Goal: Find specific page/section

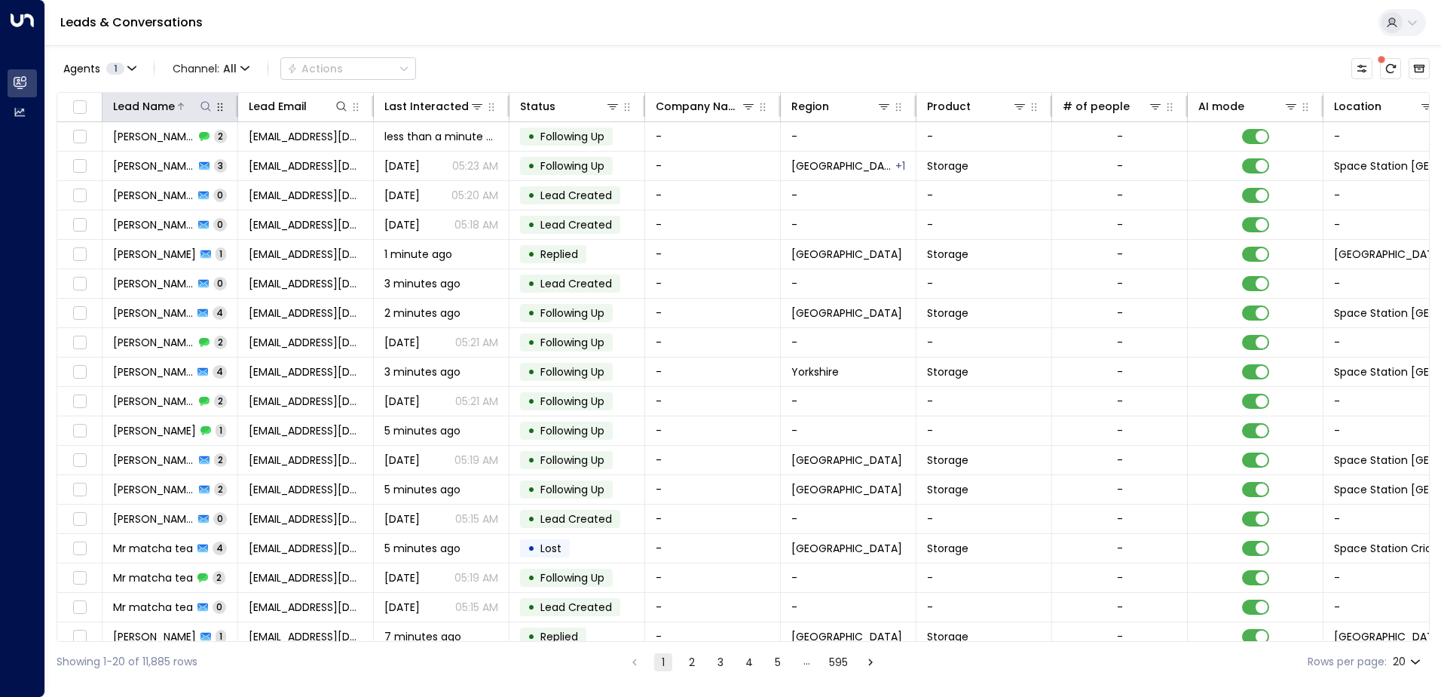
click at [207, 109] on icon at bounding box center [206, 106] width 12 height 12
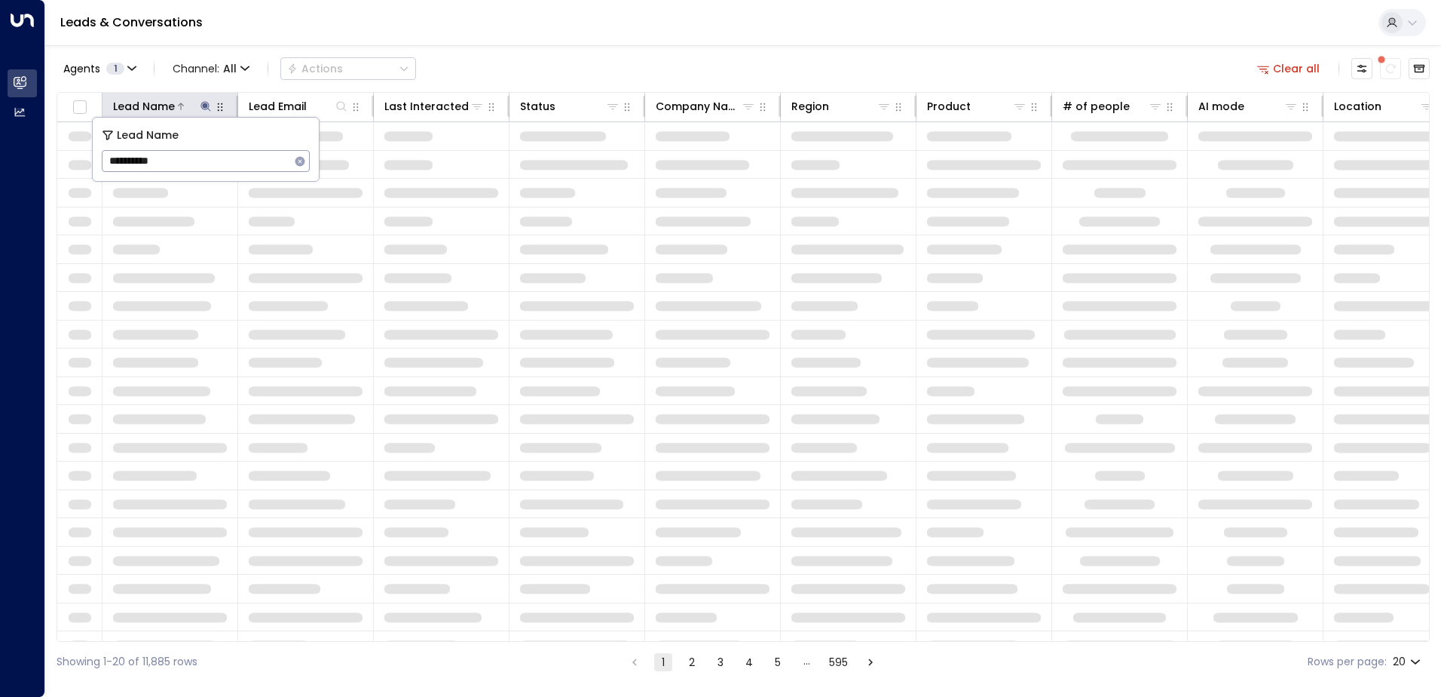
type input "**********"
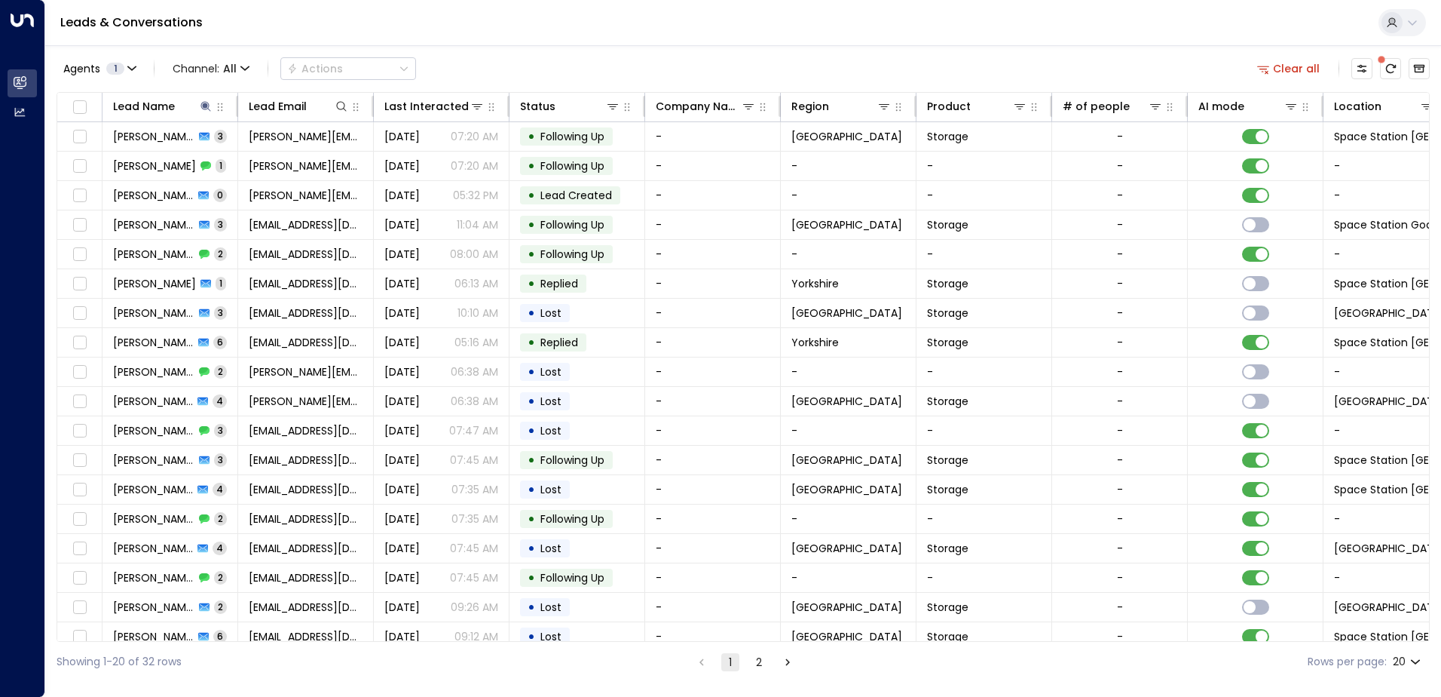
click at [515, 36] on div "Leads & Conversations" at bounding box center [743, 23] width 1396 height 46
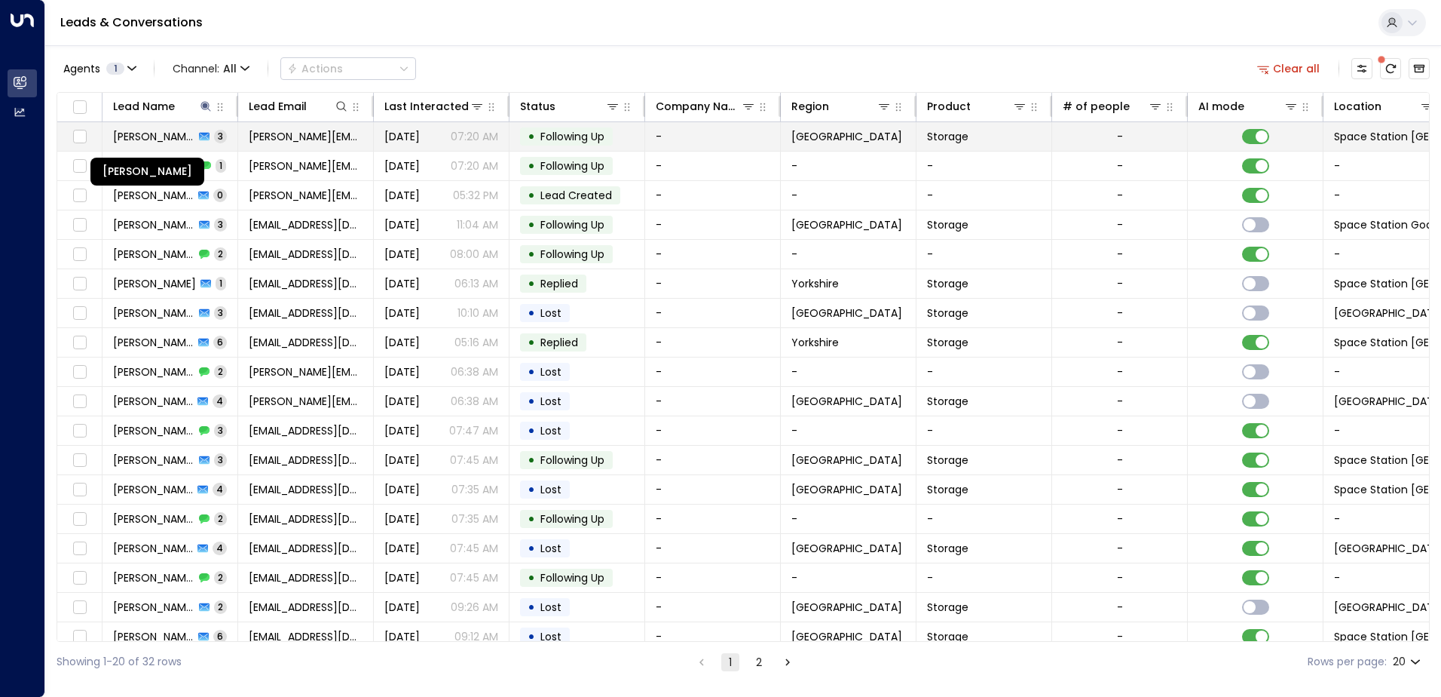
click at [139, 135] on span "[PERSON_NAME]" at bounding box center [153, 136] width 81 height 15
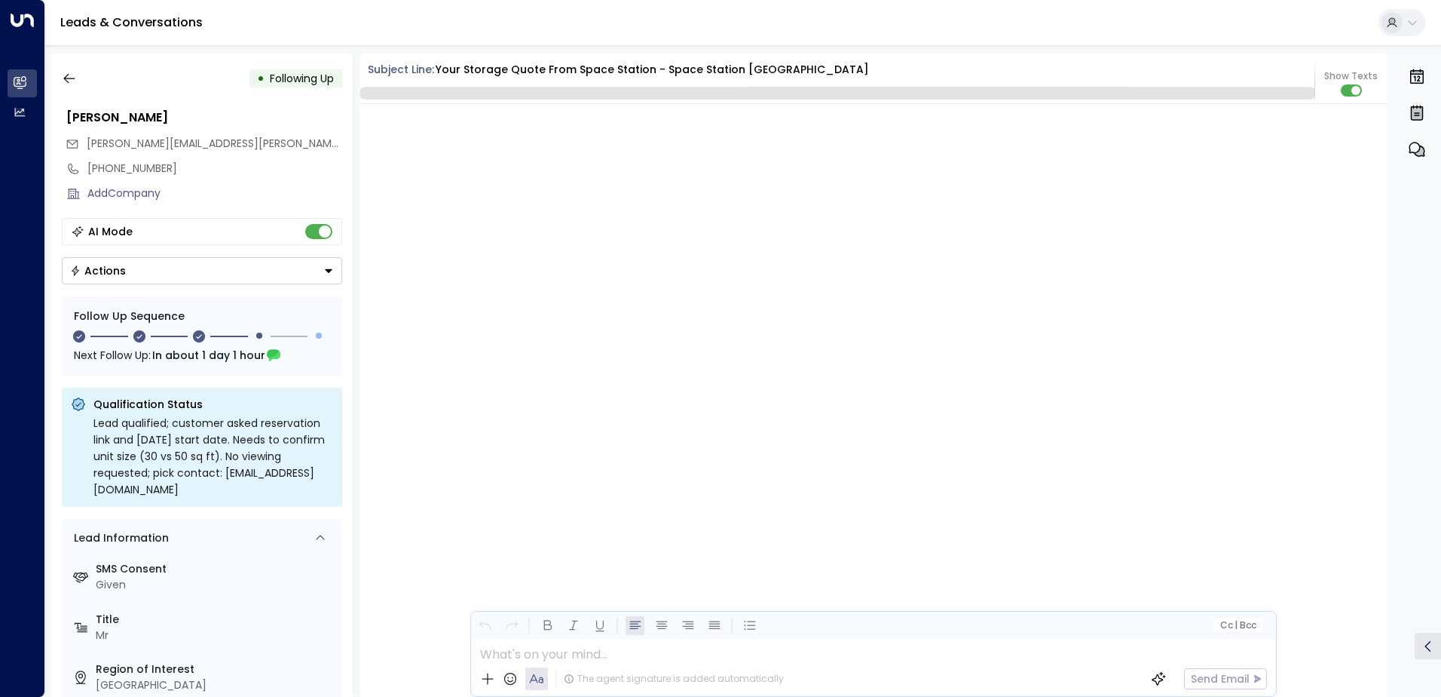
scroll to position [1733, 0]
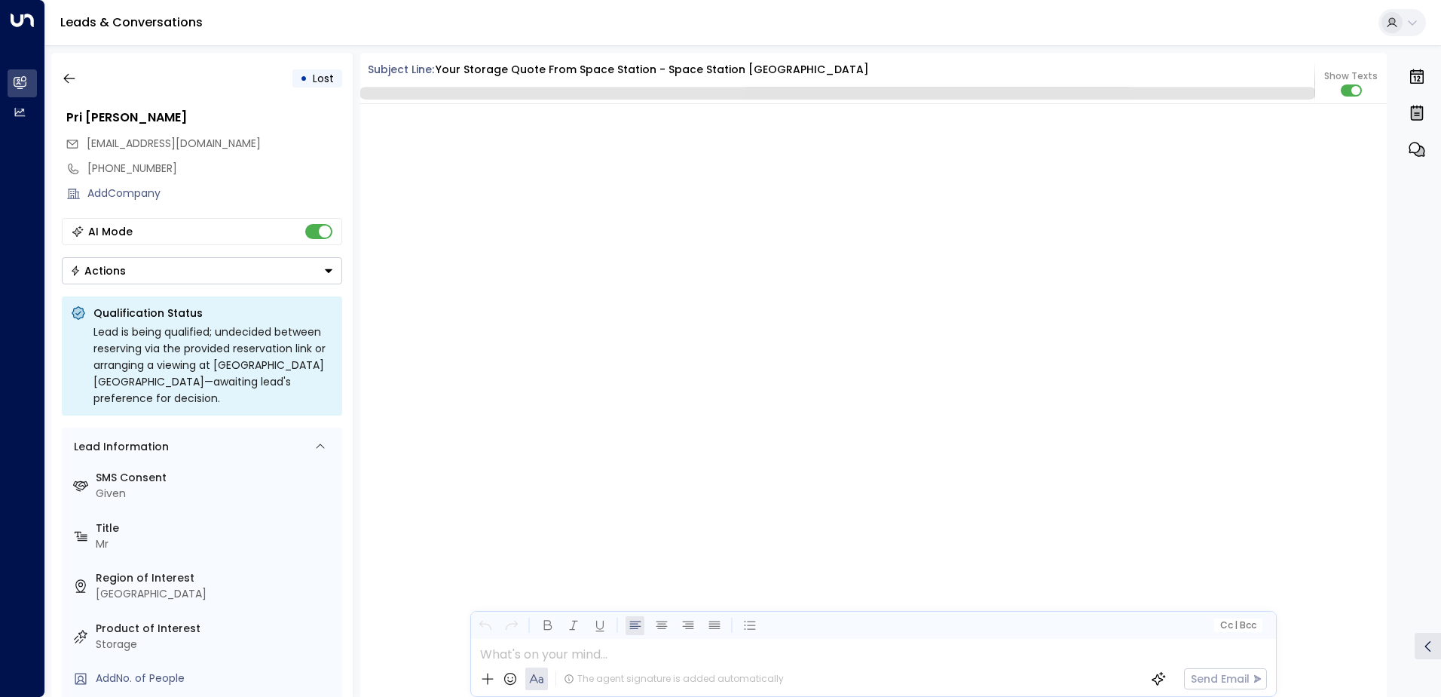
scroll to position [3175, 0]
